Goal: Information Seeking & Learning: Learn about a topic

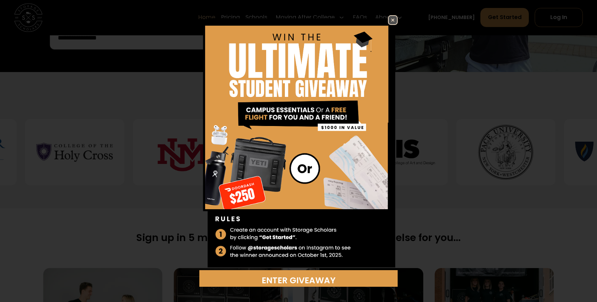
scroll to position [258, 0]
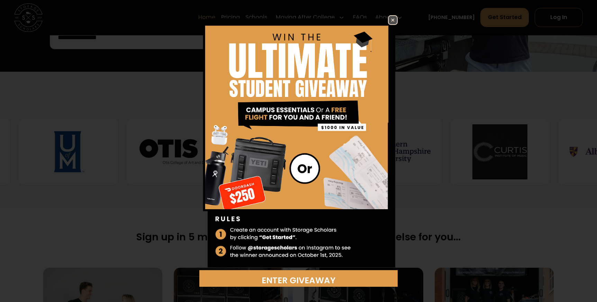
click at [392, 20] on img at bounding box center [393, 20] width 8 height 8
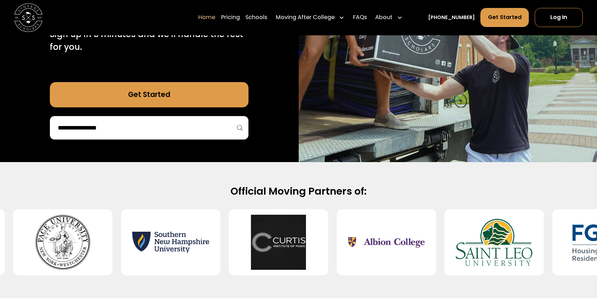
scroll to position [166, 0]
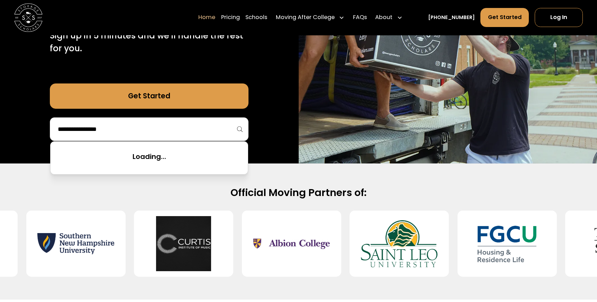
click at [160, 130] on input "search" at bounding box center [149, 129] width 184 height 12
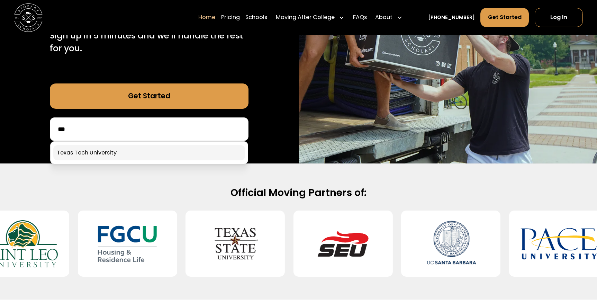
type input "***"
click at [135, 154] on link at bounding box center [149, 152] width 192 height 15
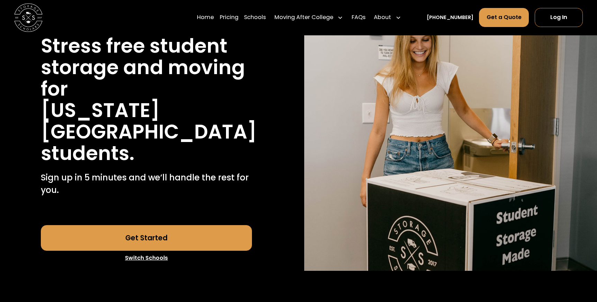
scroll to position [84, 0]
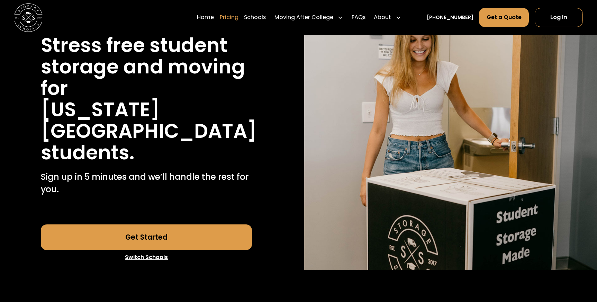
click at [238, 16] on link "Pricing" at bounding box center [229, 18] width 19 height 20
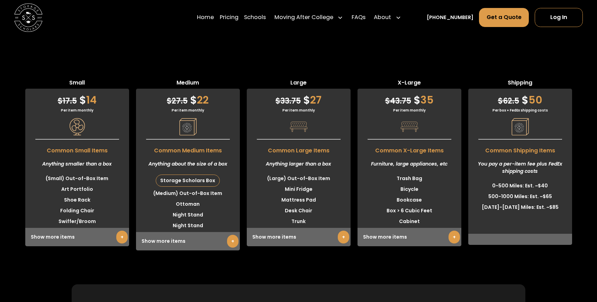
scroll to position [1794, 0]
click at [121, 231] on link "+" at bounding box center [121, 237] width 11 height 13
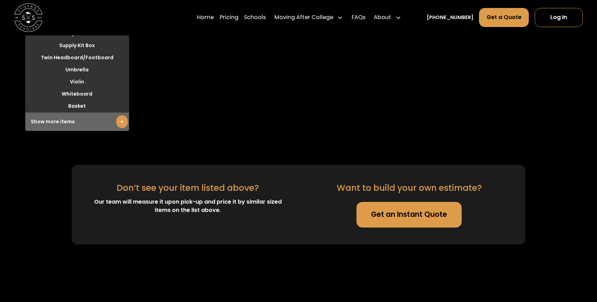
scroll to position [2163, 0]
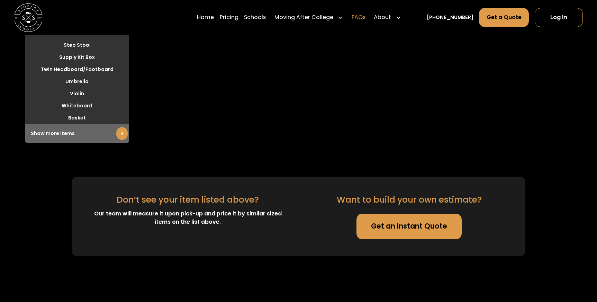
click at [365, 19] on link "FAQs" at bounding box center [359, 18] width 14 height 20
